Goal: Task Accomplishment & Management: Manage account settings

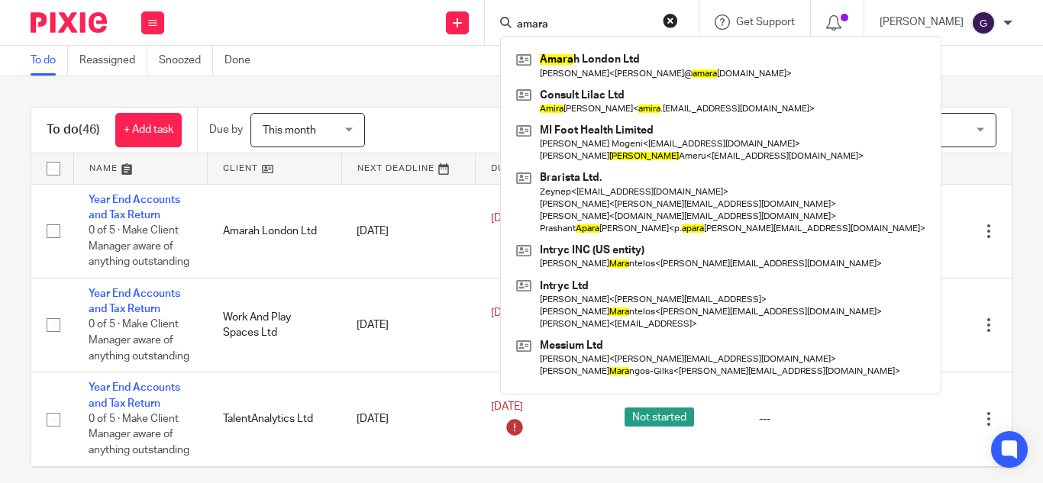
drag, startPoint x: 595, startPoint y: 23, endPoint x: 524, endPoint y: 18, distance: 71.1
click at [524, 18] on div "amara Amara h London Ltd Selina Veronica Locker < selina@ amara hlondon.com > C…" at bounding box center [592, 22] width 214 height 45
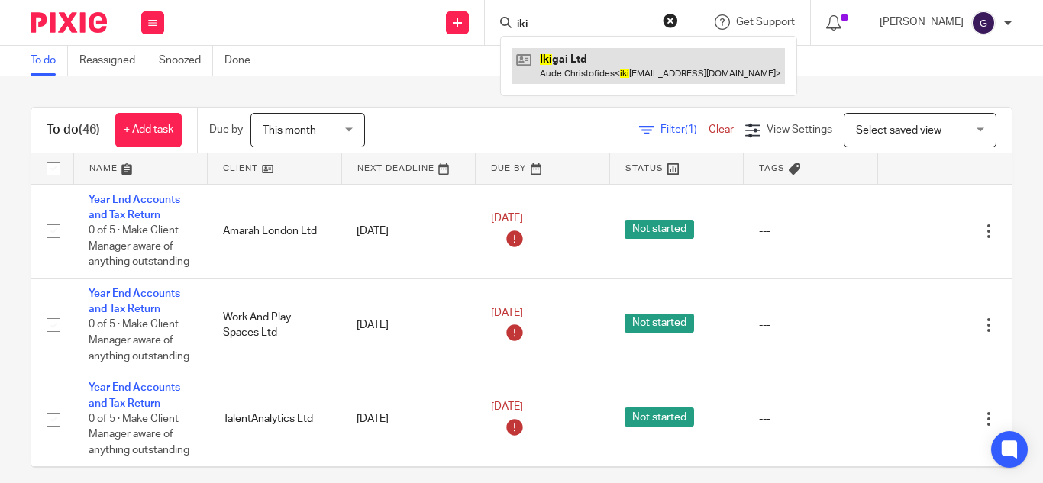
type input "iki"
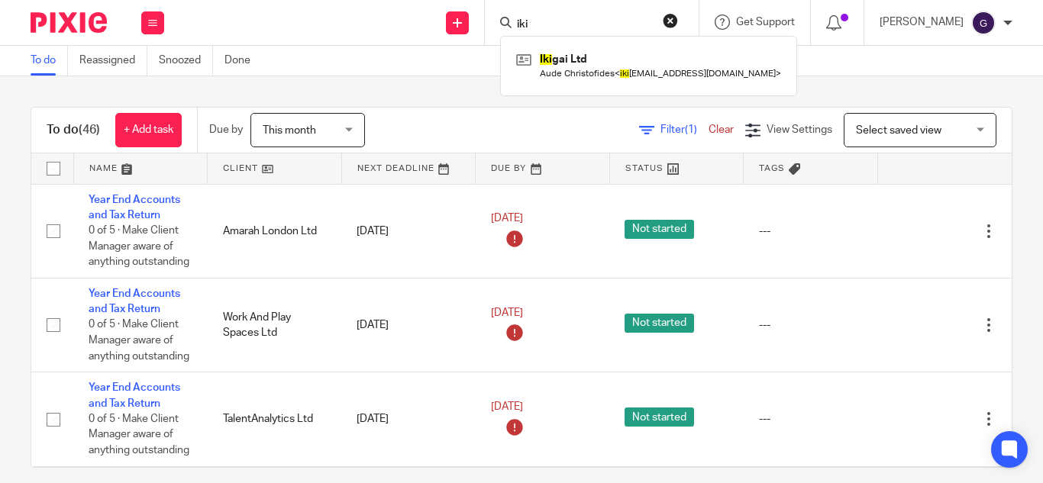
click at [385, 85] on div "To do (46) + Add task Due by This month This month Today Tomorrow This week Nex…" at bounding box center [521, 279] width 1043 height 407
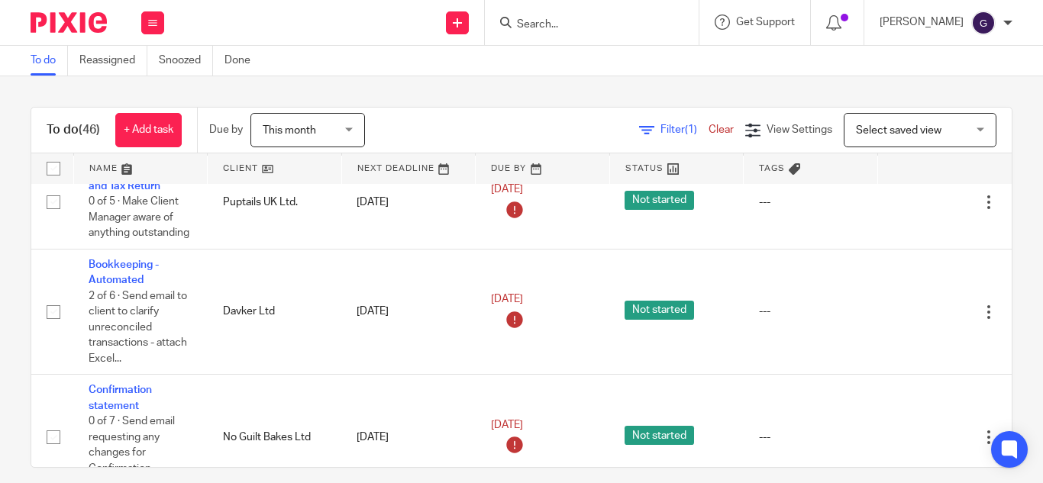
scroll to position [1374, 0]
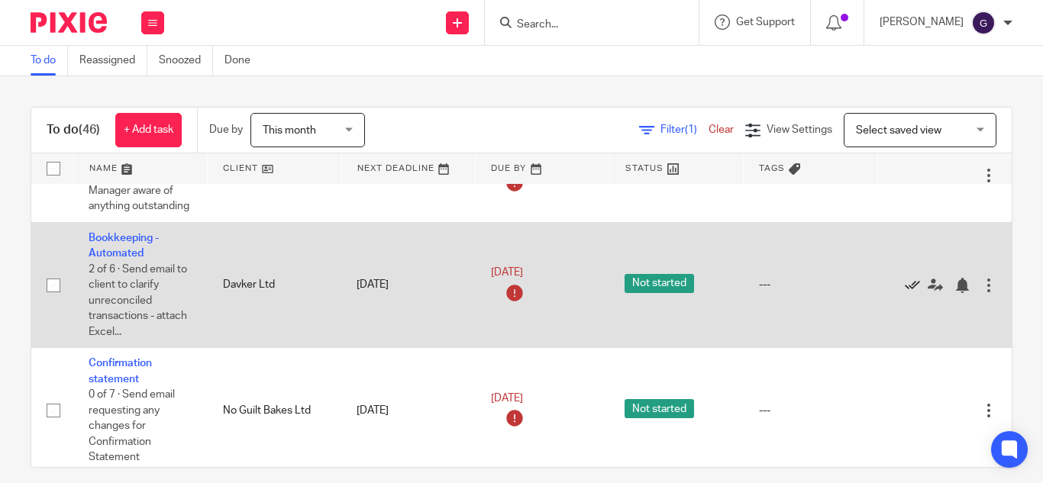
click at [906, 287] on icon at bounding box center [912, 285] width 15 height 15
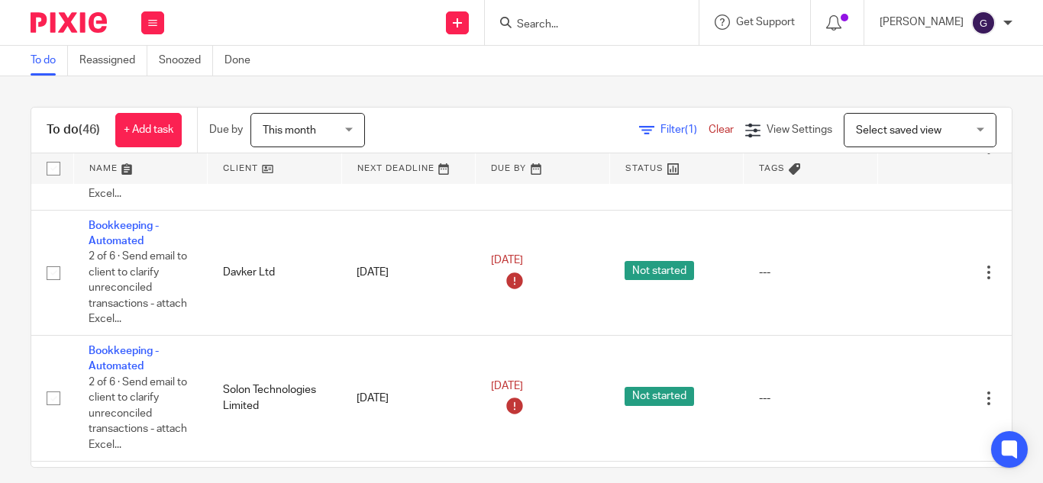
scroll to position [2519, 0]
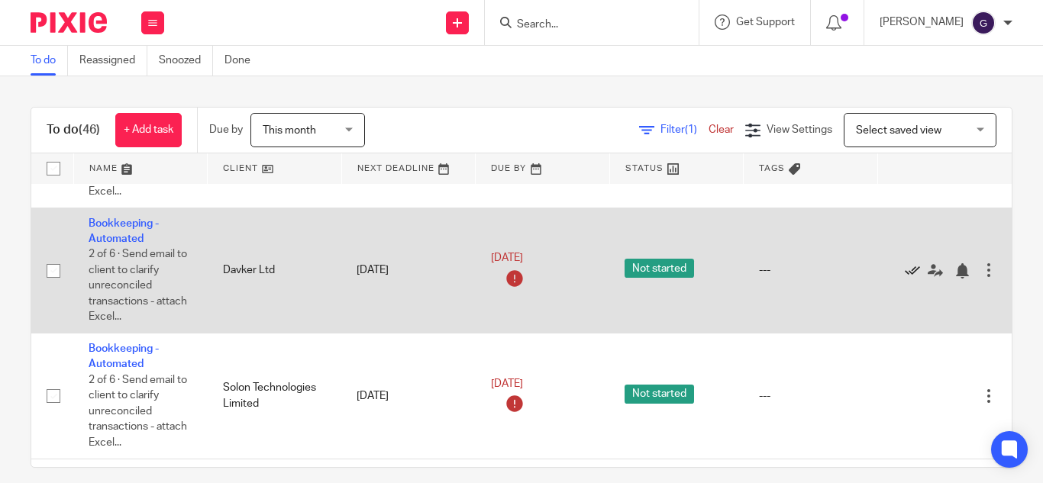
click at [908, 269] on icon at bounding box center [912, 270] width 15 height 15
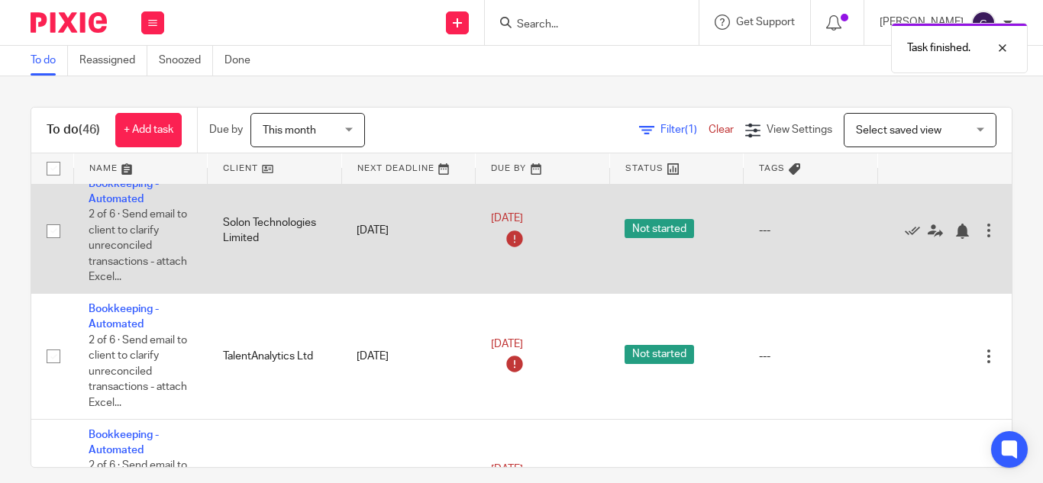
scroll to position [2595, 0]
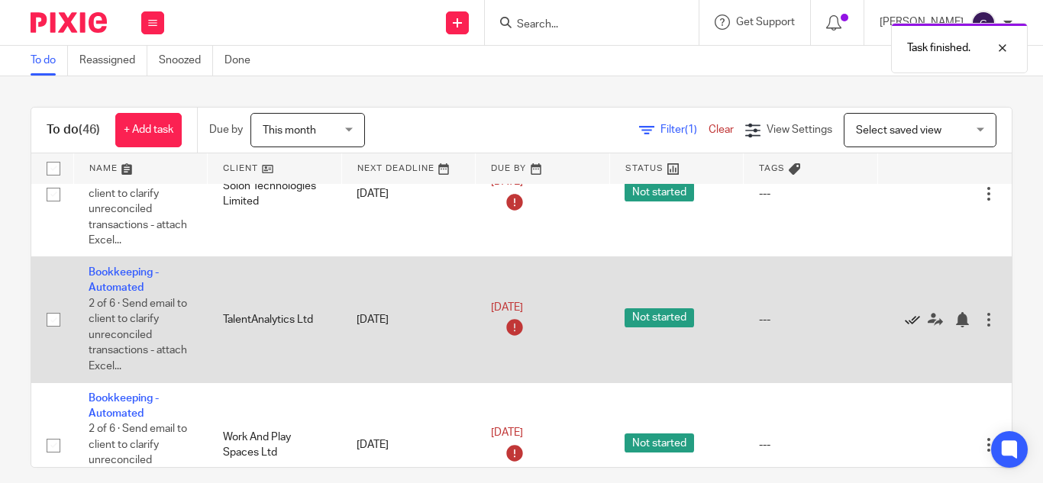
click at [911, 320] on icon at bounding box center [912, 319] width 15 height 15
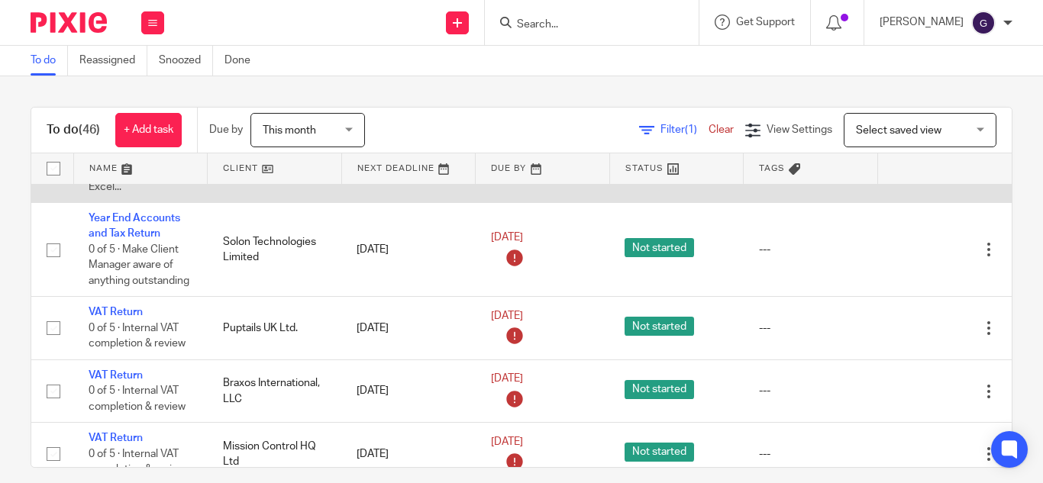
scroll to position [2977, 0]
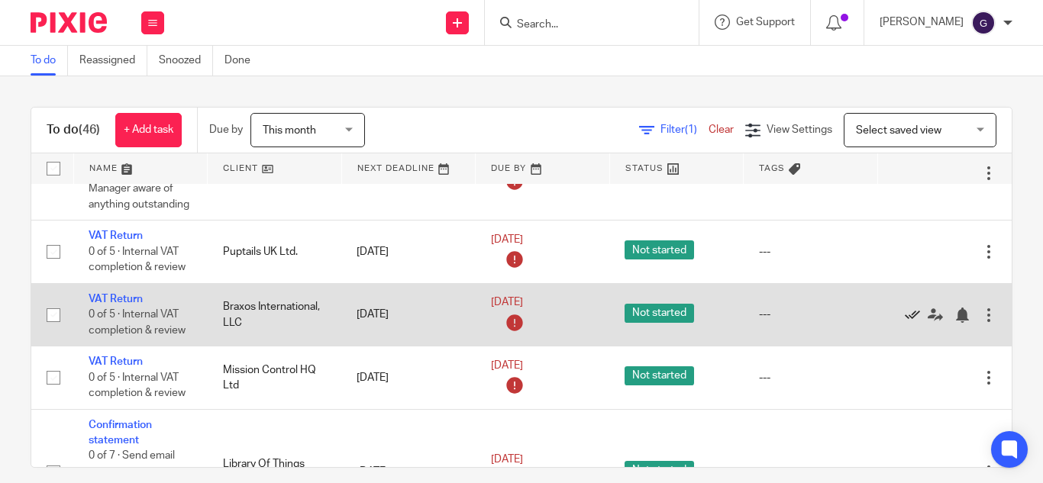
click at [907, 314] on icon at bounding box center [912, 315] width 15 height 15
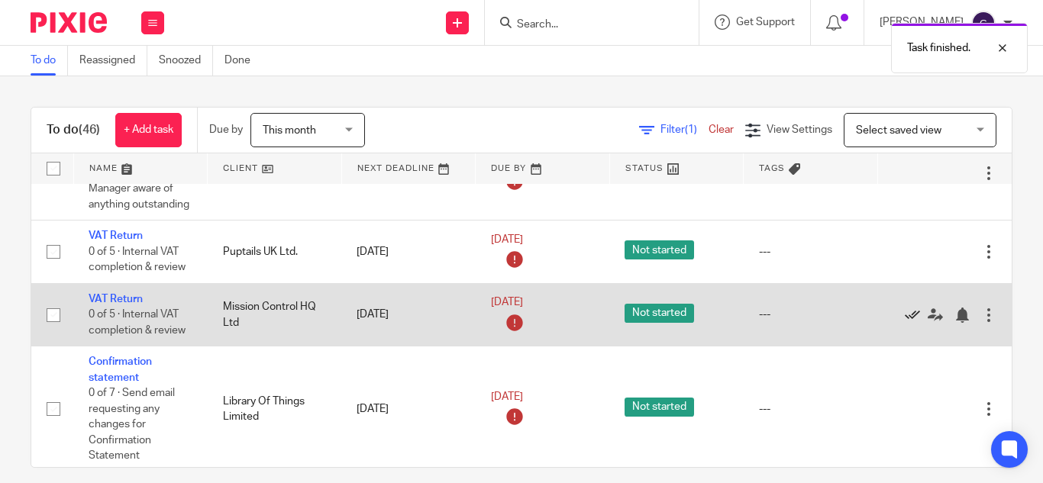
click at [905, 316] on icon at bounding box center [912, 315] width 15 height 15
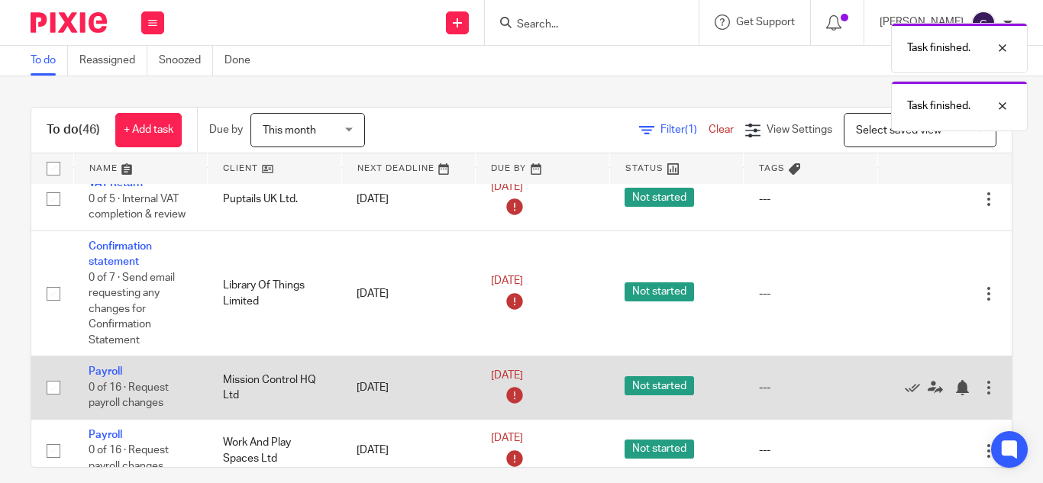
scroll to position [3053, 0]
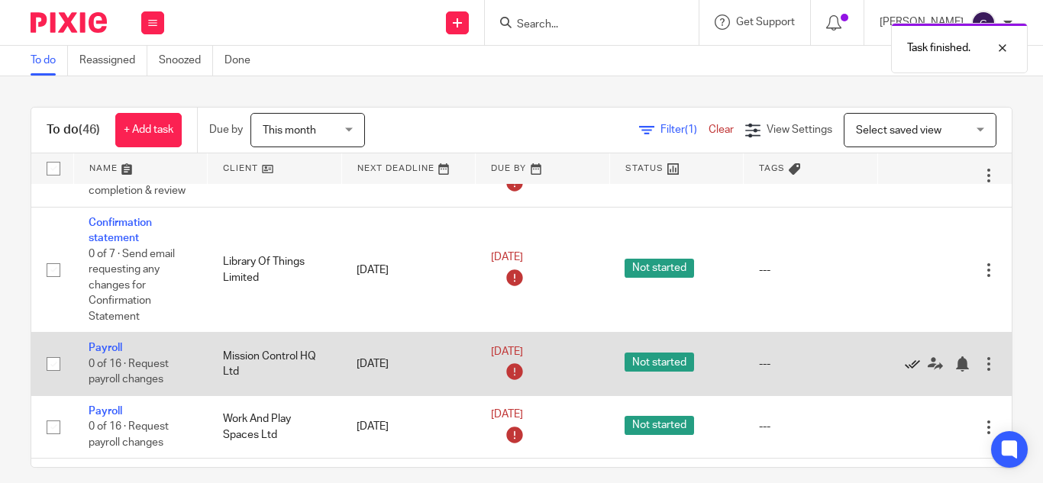
click at [911, 359] on icon at bounding box center [912, 363] width 15 height 15
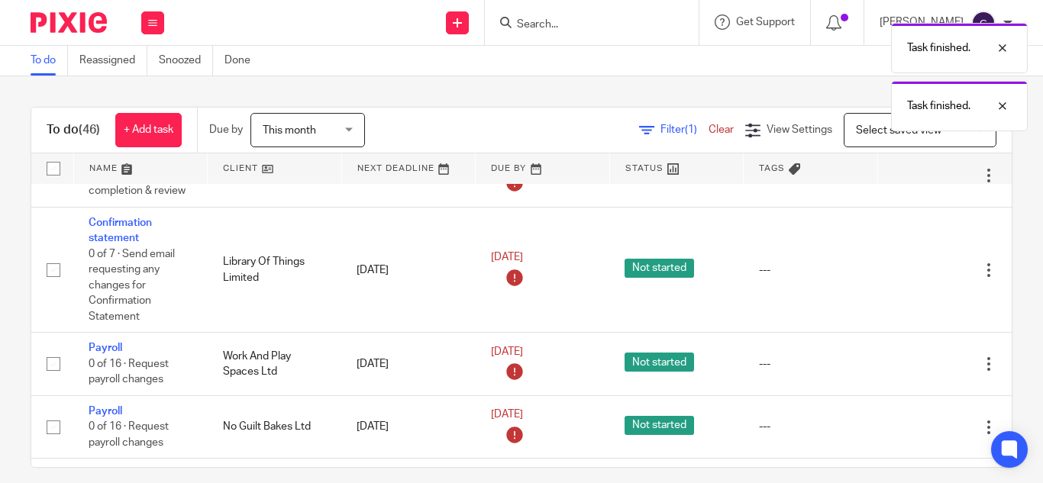
click at [911, 359] on icon at bounding box center [912, 363] width 15 height 15
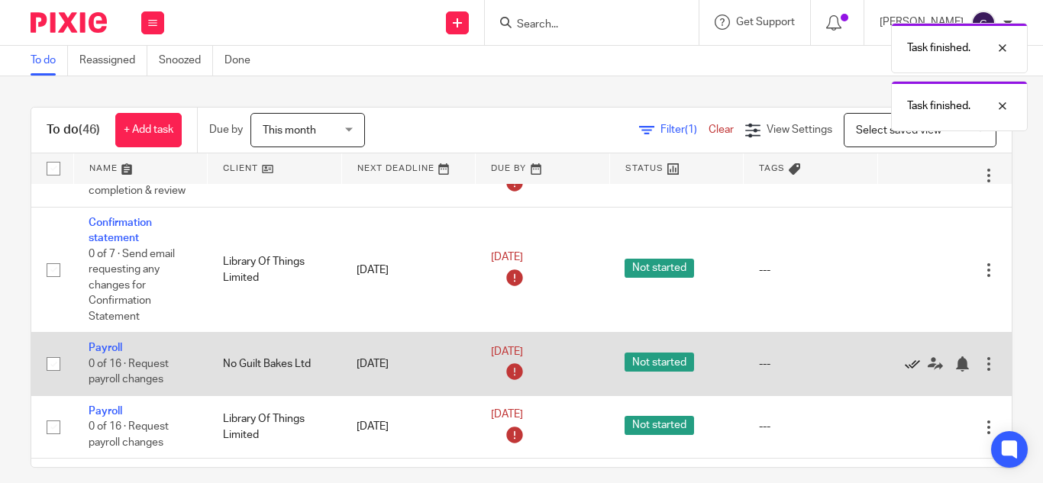
click at [911, 359] on icon at bounding box center [912, 363] width 15 height 15
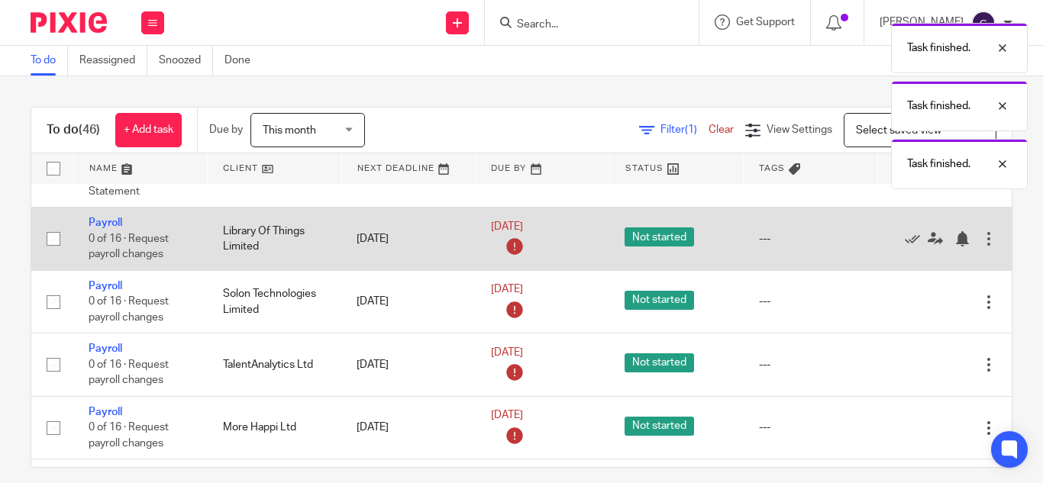
scroll to position [3206, 0]
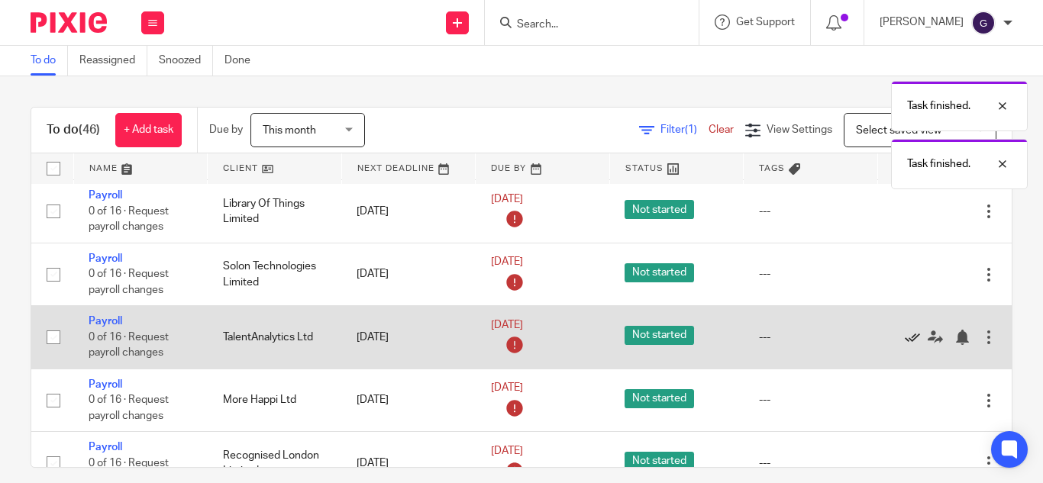
click at [908, 341] on icon at bounding box center [912, 337] width 15 height 15
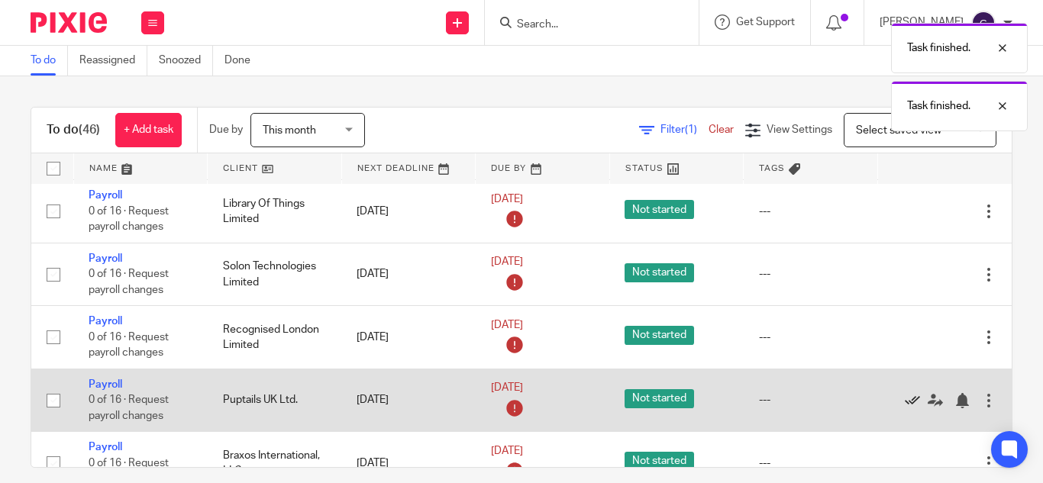
click at [908, 399] on icon at bounding box center [912, 400] width 15 height 15
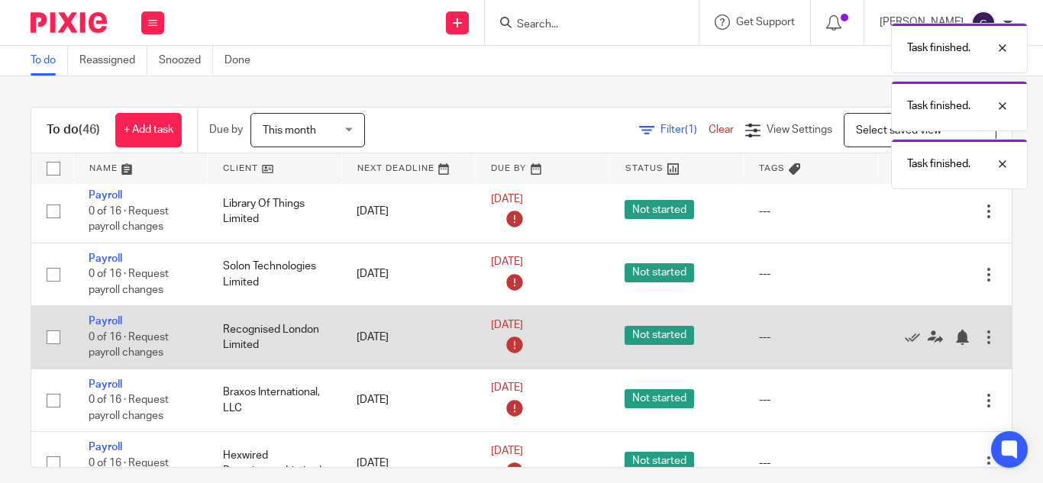
scroll to position [3245, 0]
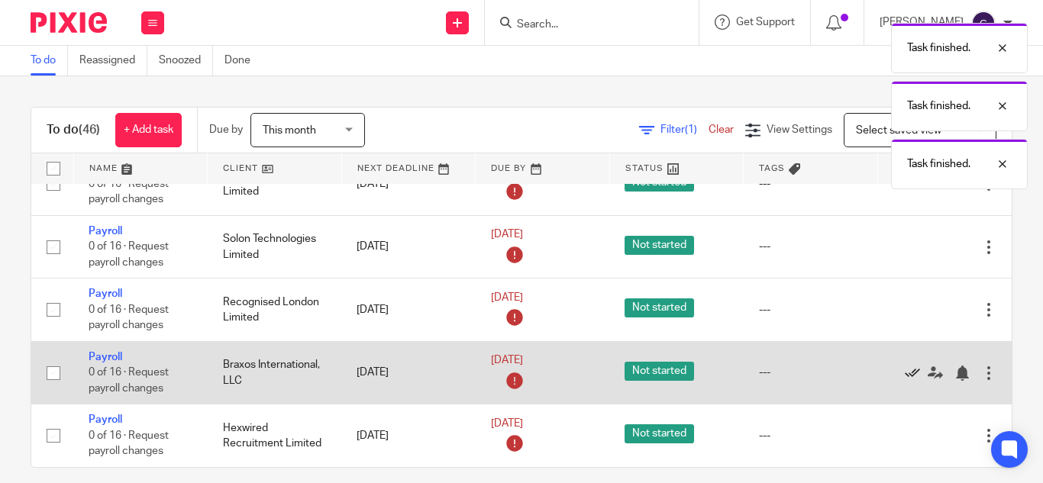
click at [905, 366] on icon at bounding box center [912, 373] width 15 height 15
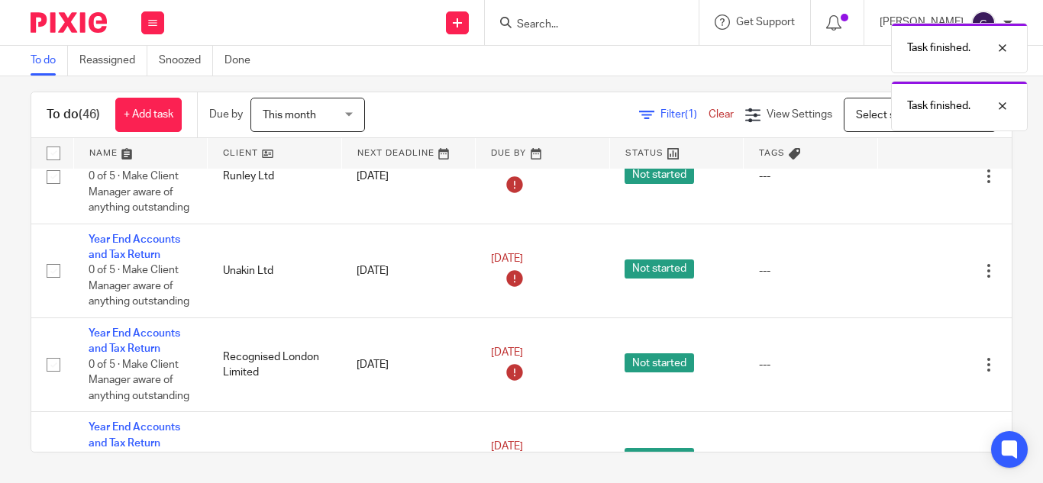
scroll to position [0, 0]
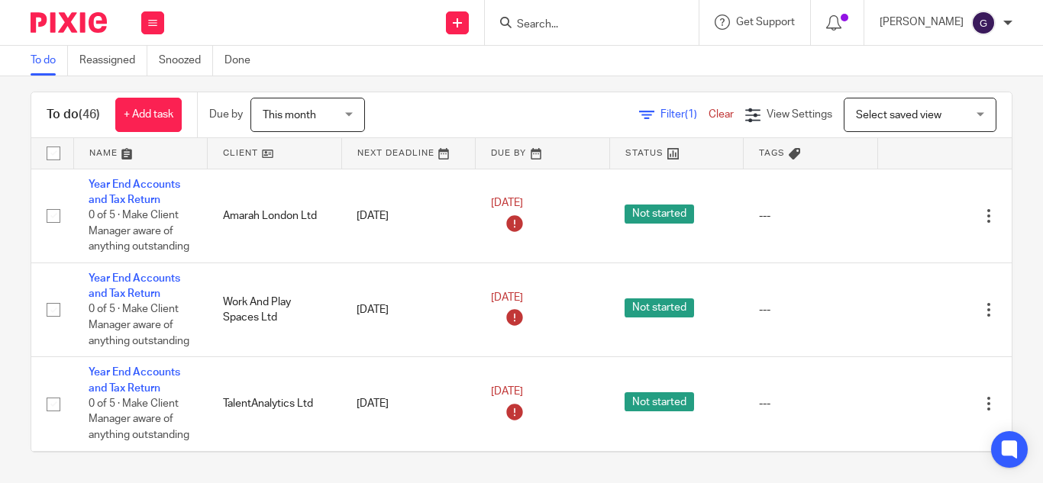
click at [550, 26] on div at bounding box center [589, 22] width 178 height 19
click at [563, 24] on input "Search" at bounding box center [583, 25] width 137 height 14
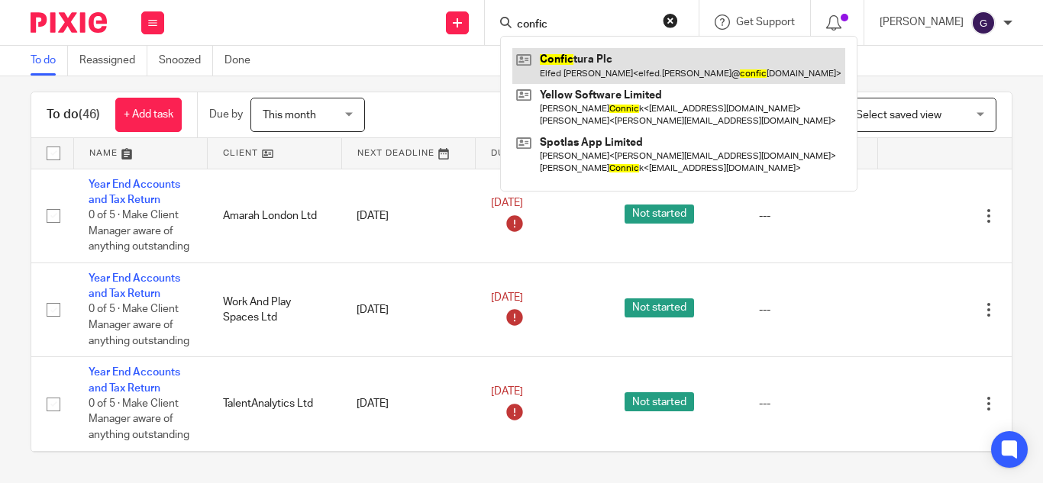
type input "confic"
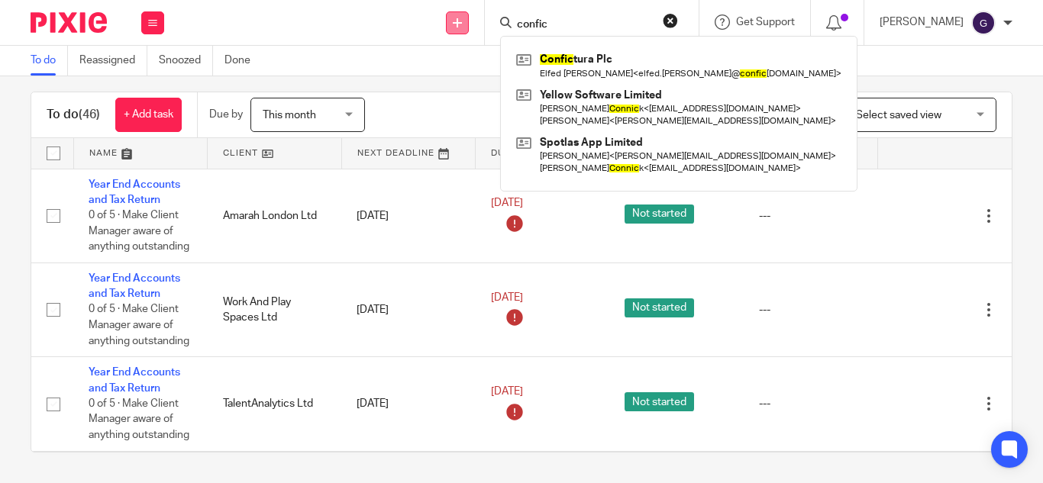
drag, startPoint x: 588, startPoint y: 20, endPoint x: 501, endPoint y: 31, distance: 87.8
click at [501, 31] on div "Send new email Create task Add client confic Confic tura Plc Elfed Wyn Thomas <…" at bounding box center [610, 22] width 863 height 45
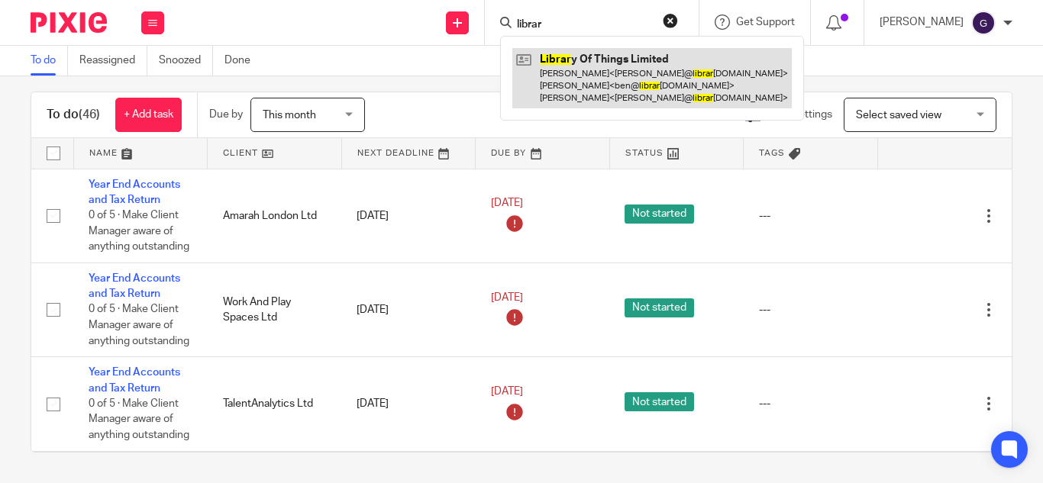
type input "librar"
click at [608, 70] on link at bounding box center [651, 78] width 279 height 60
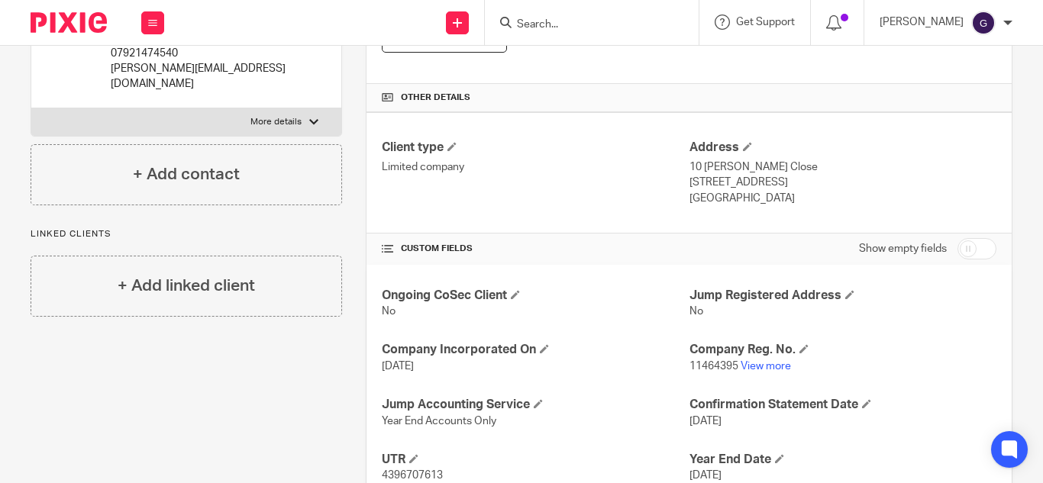
scroll to position [382, 0]
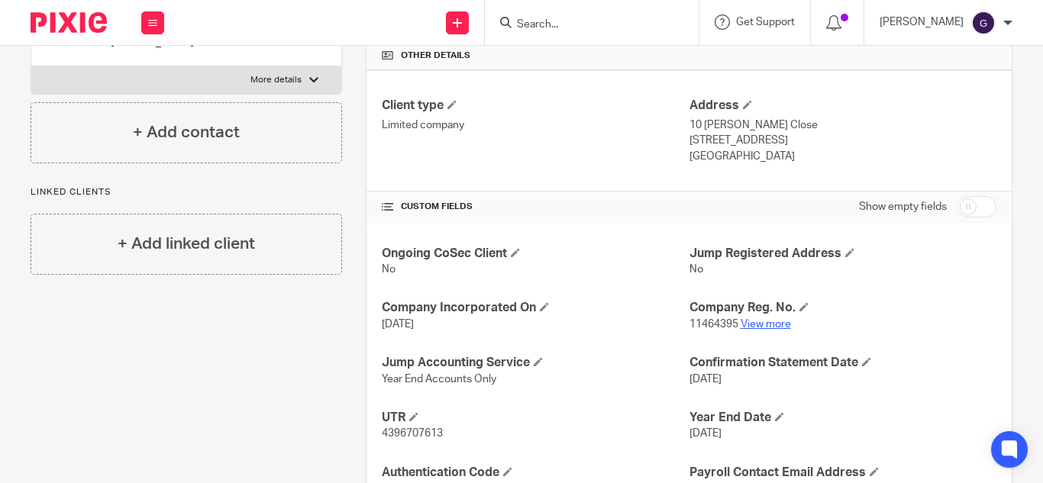
click at [765, 324] on link "View more" at bounding box center [765, 324] width 50 height 11
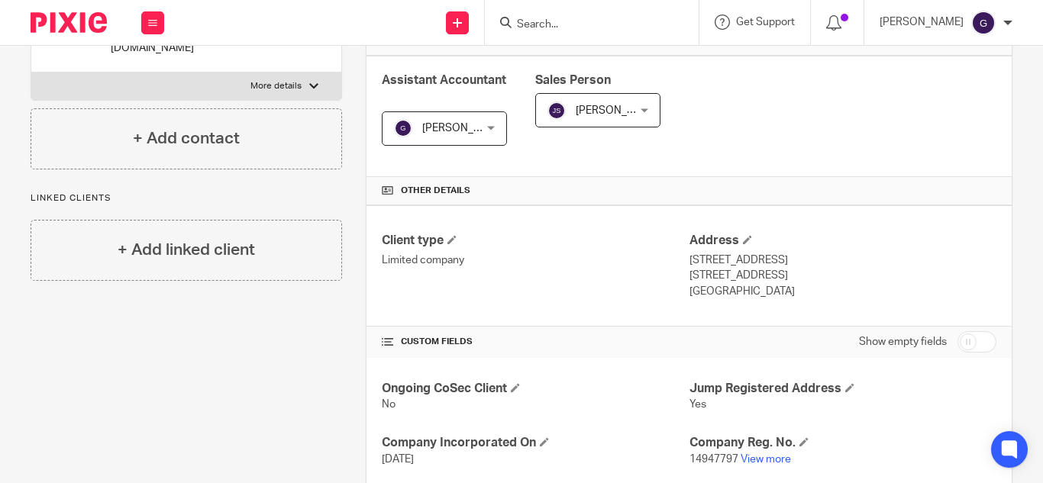
scroll to position [458, 0]
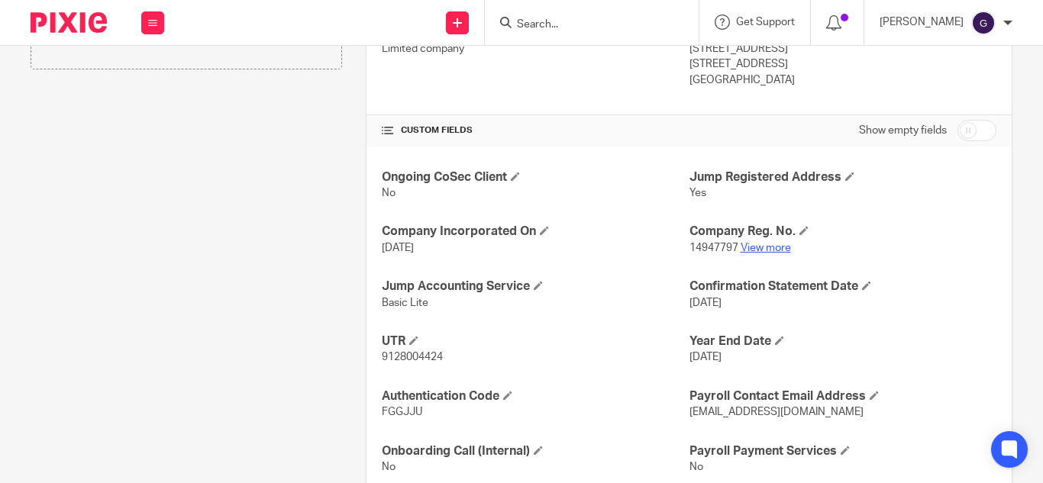
click at [751, 250] on link "View more" at bounding box center [765, 248] width 50 height 11
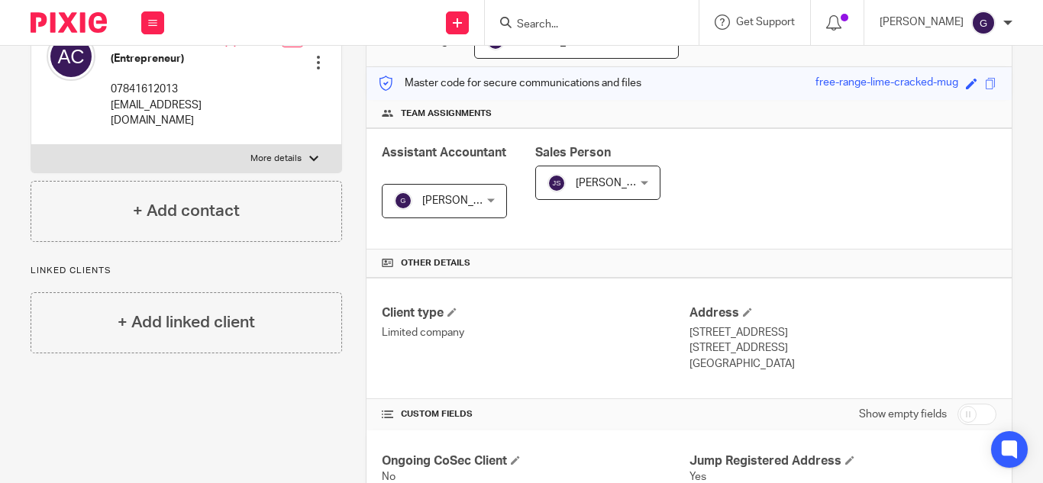
scroll to position [0, 0]
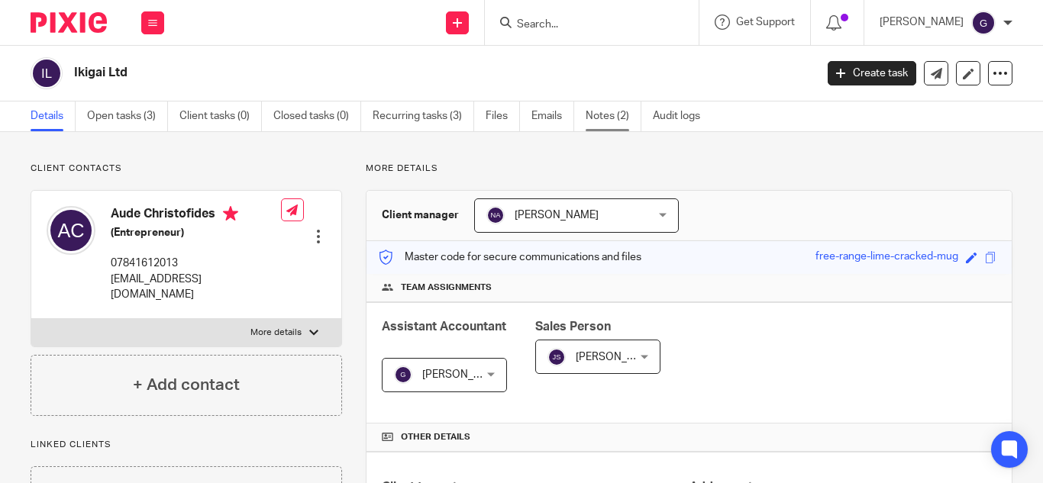
click at [611, 119] on link "Notes (2)" at bounding box center [613, 117] width 56 height 30
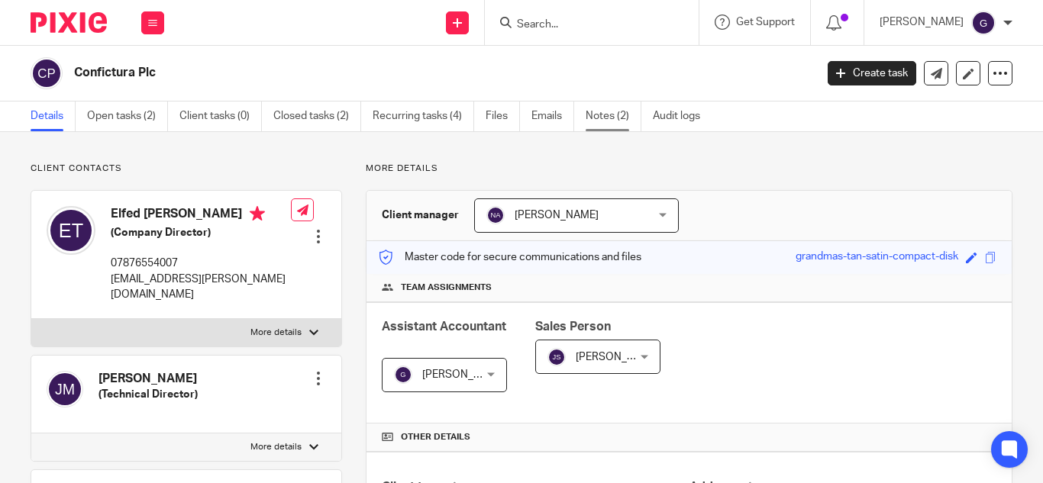
click at [612, 118] on link "Notes (2)" at bounding box center [613, 117] width 56 height 30
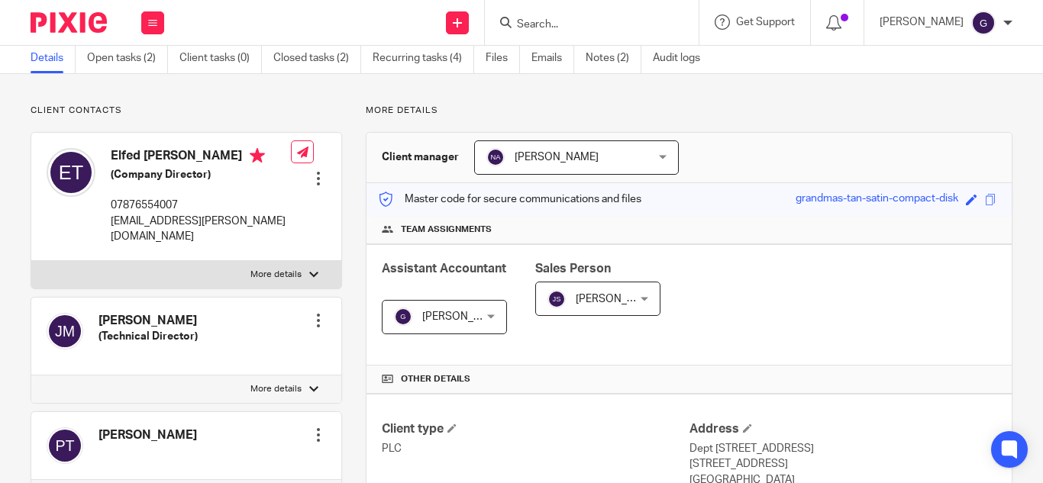
scroll to position [305, 0]
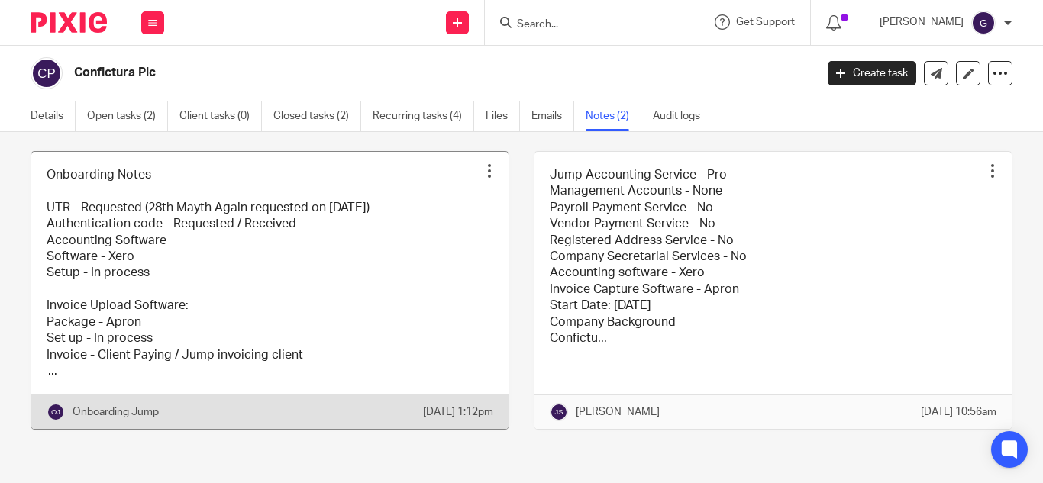
scroll to position [85, 0]
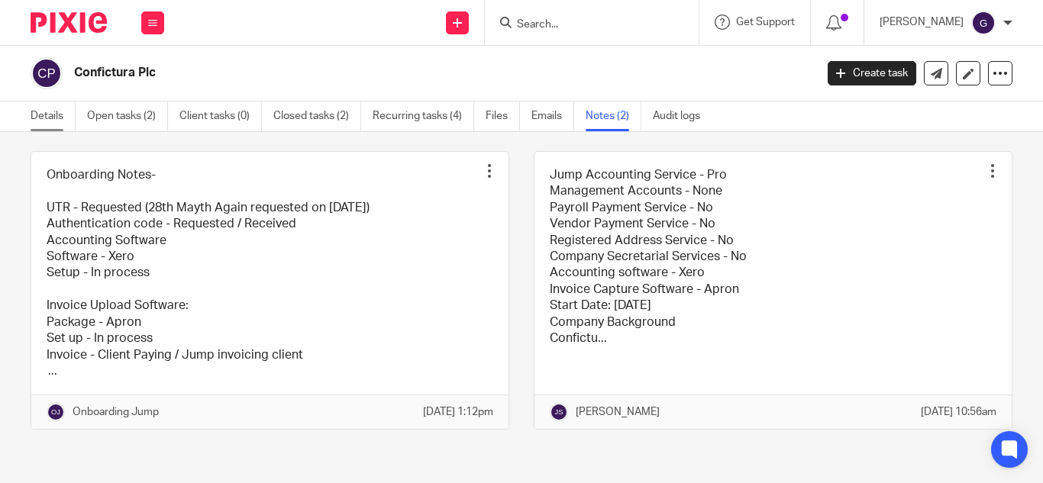
click at [63, 120] on link "Details" at bounding box center [53, 117] width 45 height 30
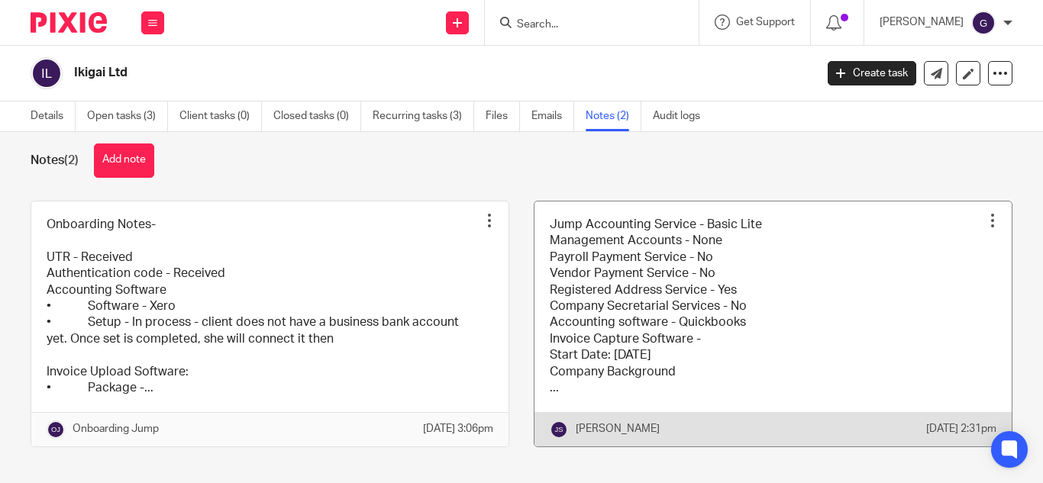
scroll to position [53, 0]
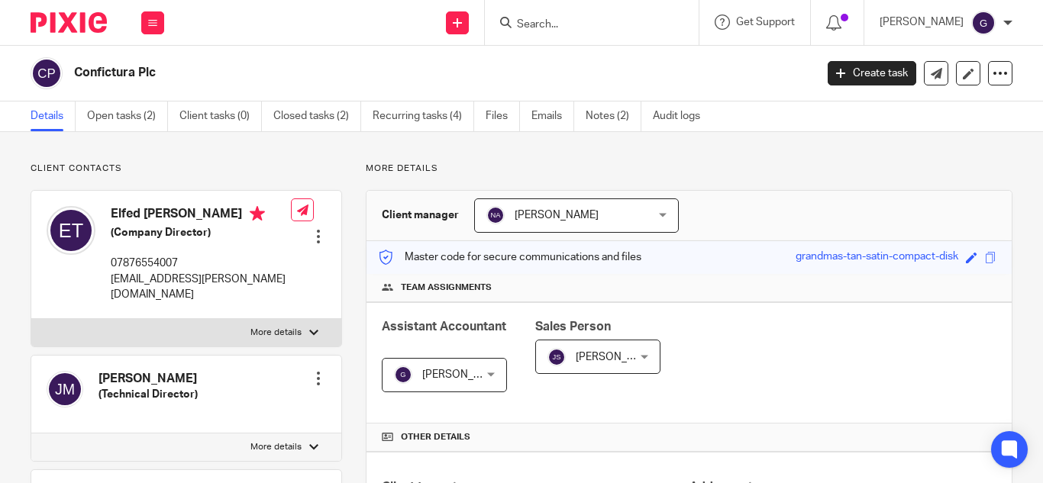
scroll to position [382, 0]
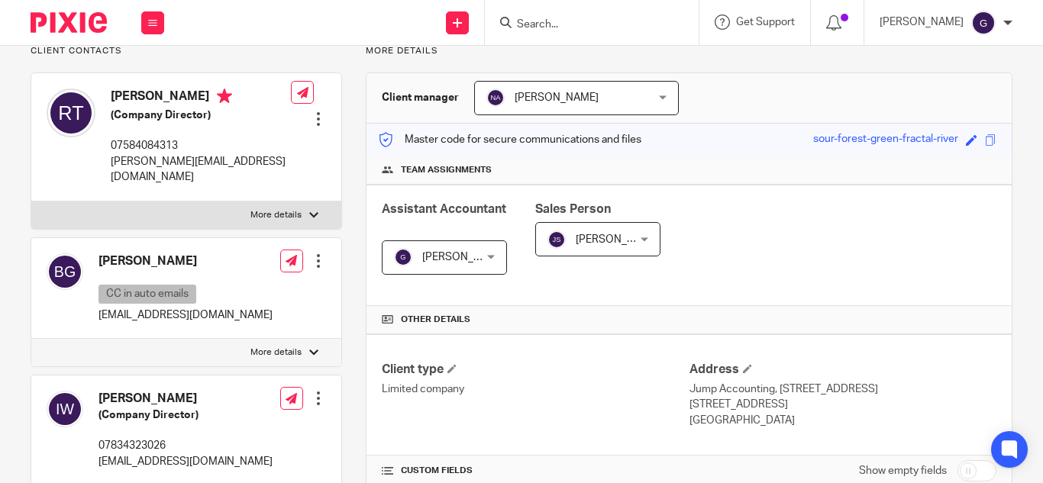
scroll to position [382, 0]
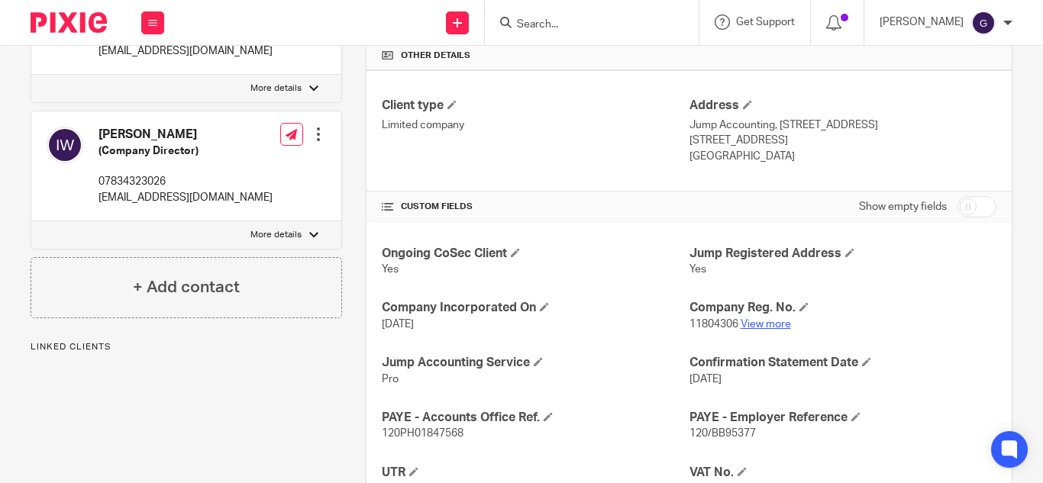
click at [764, 322] on link "View more" at bounding box center [765, 324] width 50 height 11
